Goal: Task Accomplishment & Management: Use online tool/utility

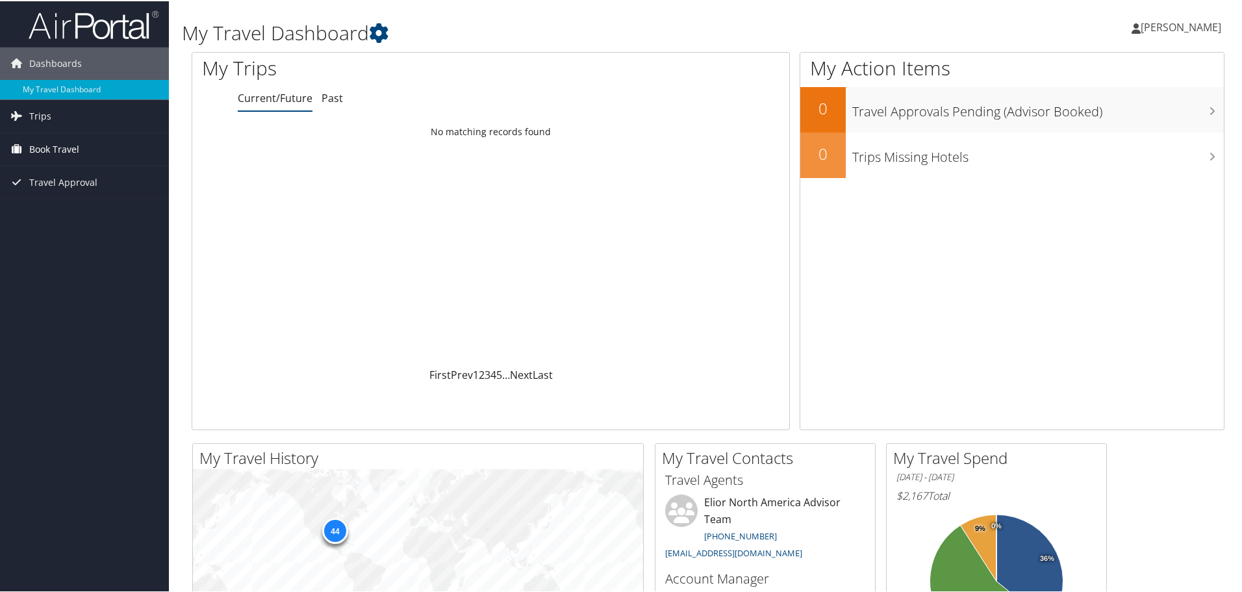
click at [48, 144] on span "Book Travel" at bounding box center [54, 148] width 50 height 32
click at [42, 175] on link "Agent Booking Request" at bounding box center [84, 173] width 169 height 19
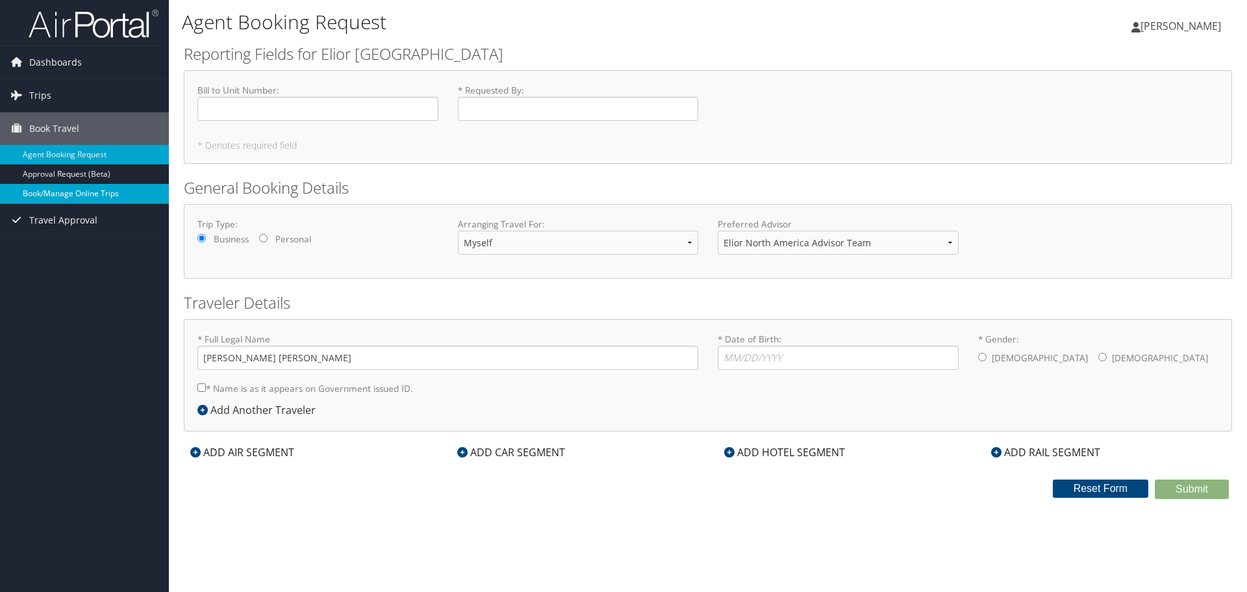
click at [57, 187] on link "Book/Manage Online Trips" at bounding box center [84, 193] width 169 height 19
